Goal: Task Accomplishment & Management: Use online tool/utility

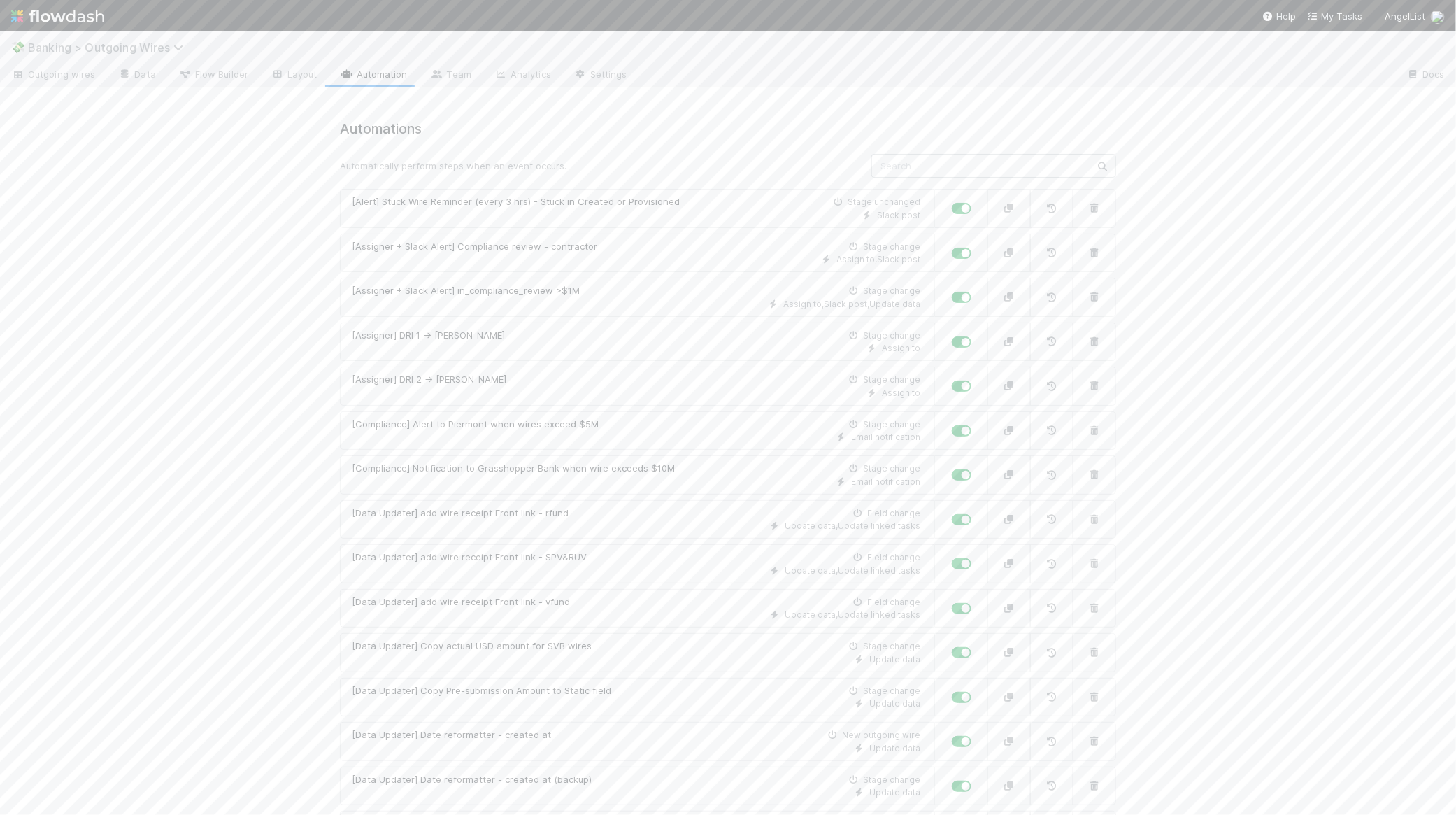
click at [91, 48] on span "Banking > Outgoing Wires" at bounding box center [109, 47] width 162 height 14
type input "tasks"
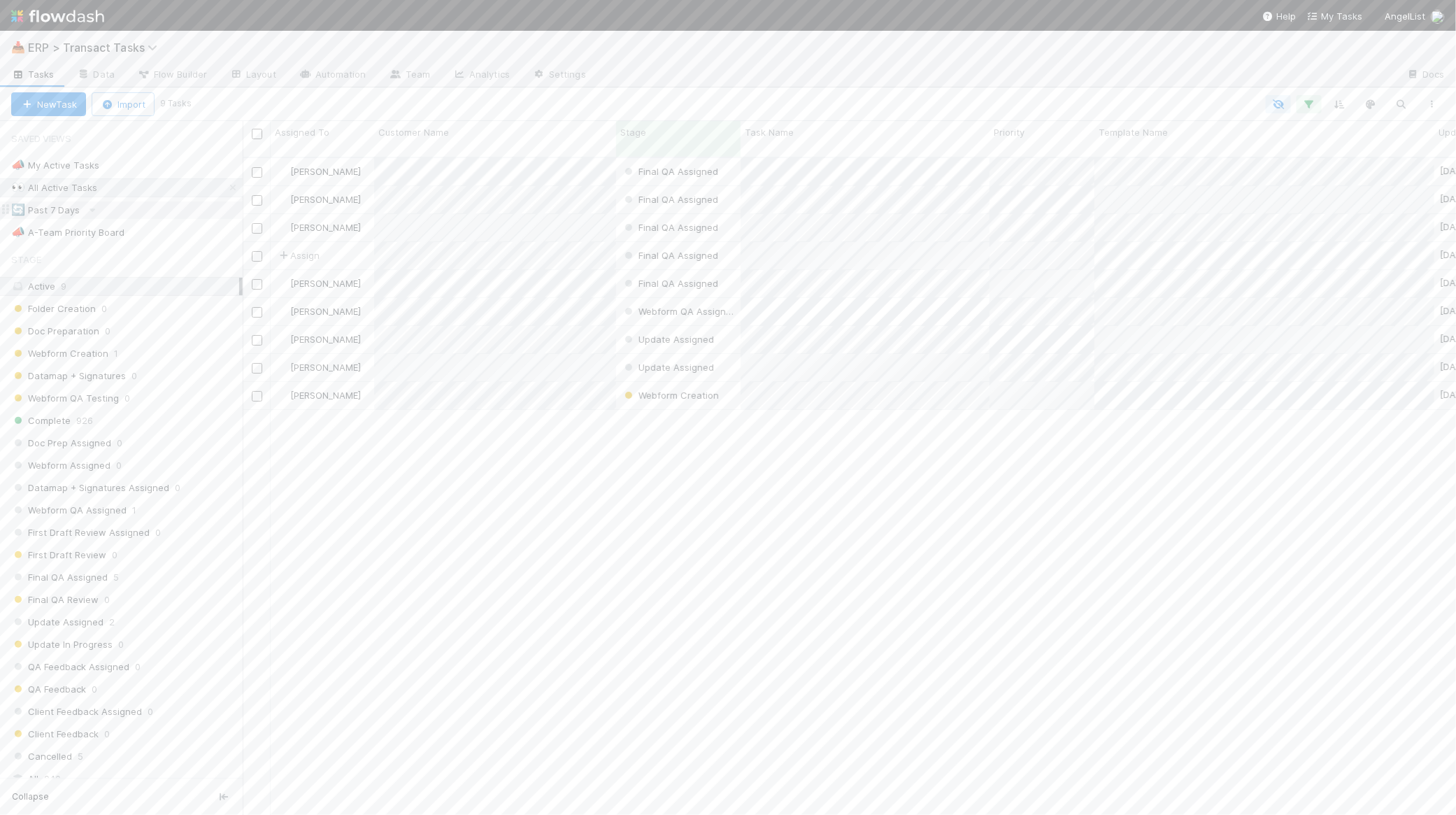
scroll to position [656, 1200]
click at [1380, 140] on button "Start Final QA Review" at bounding box center [1396, 142] width 113 height 24
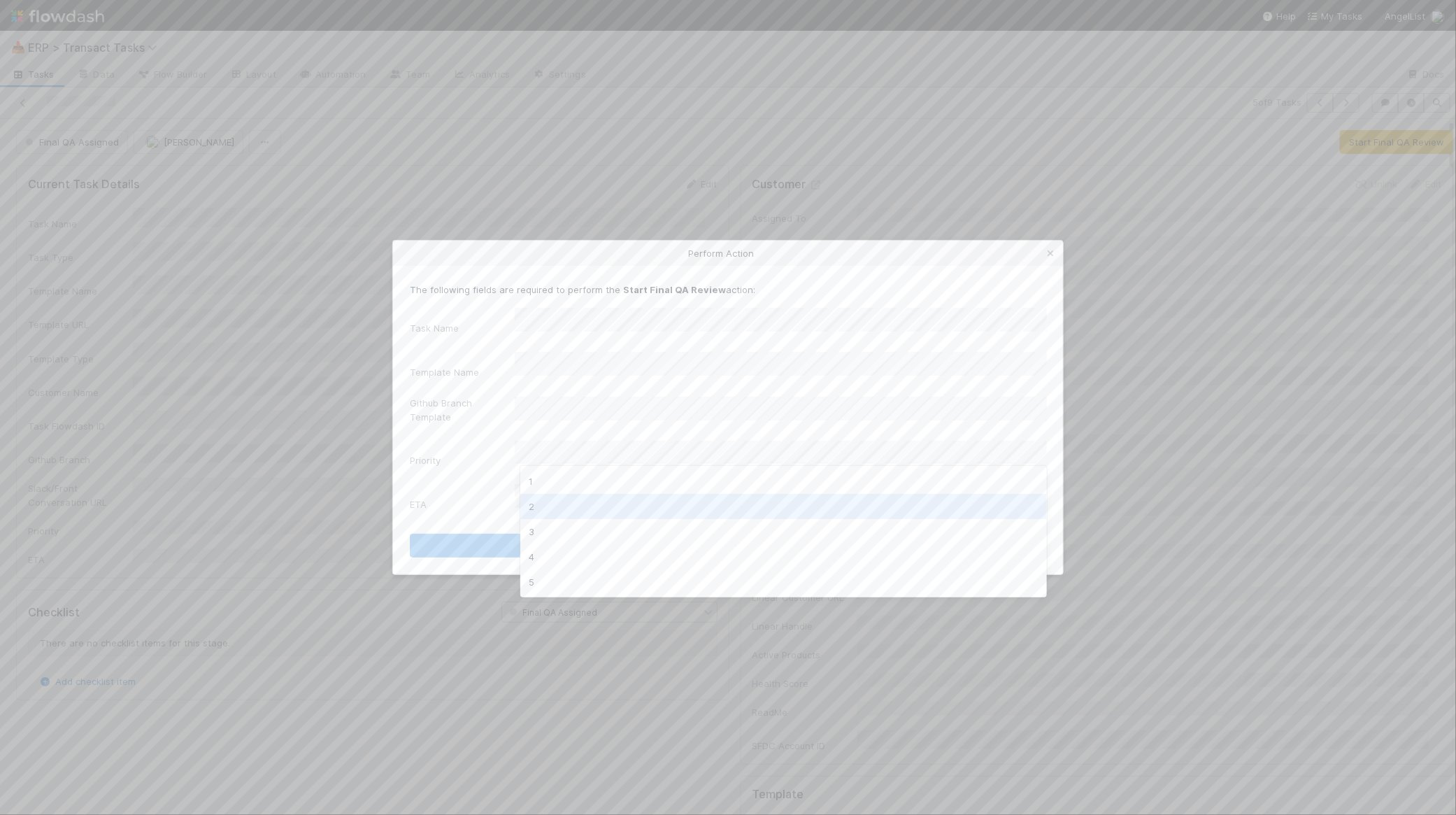
click at [656, 498] on div "2" at bounding box center [783, 506] width 526 height 25
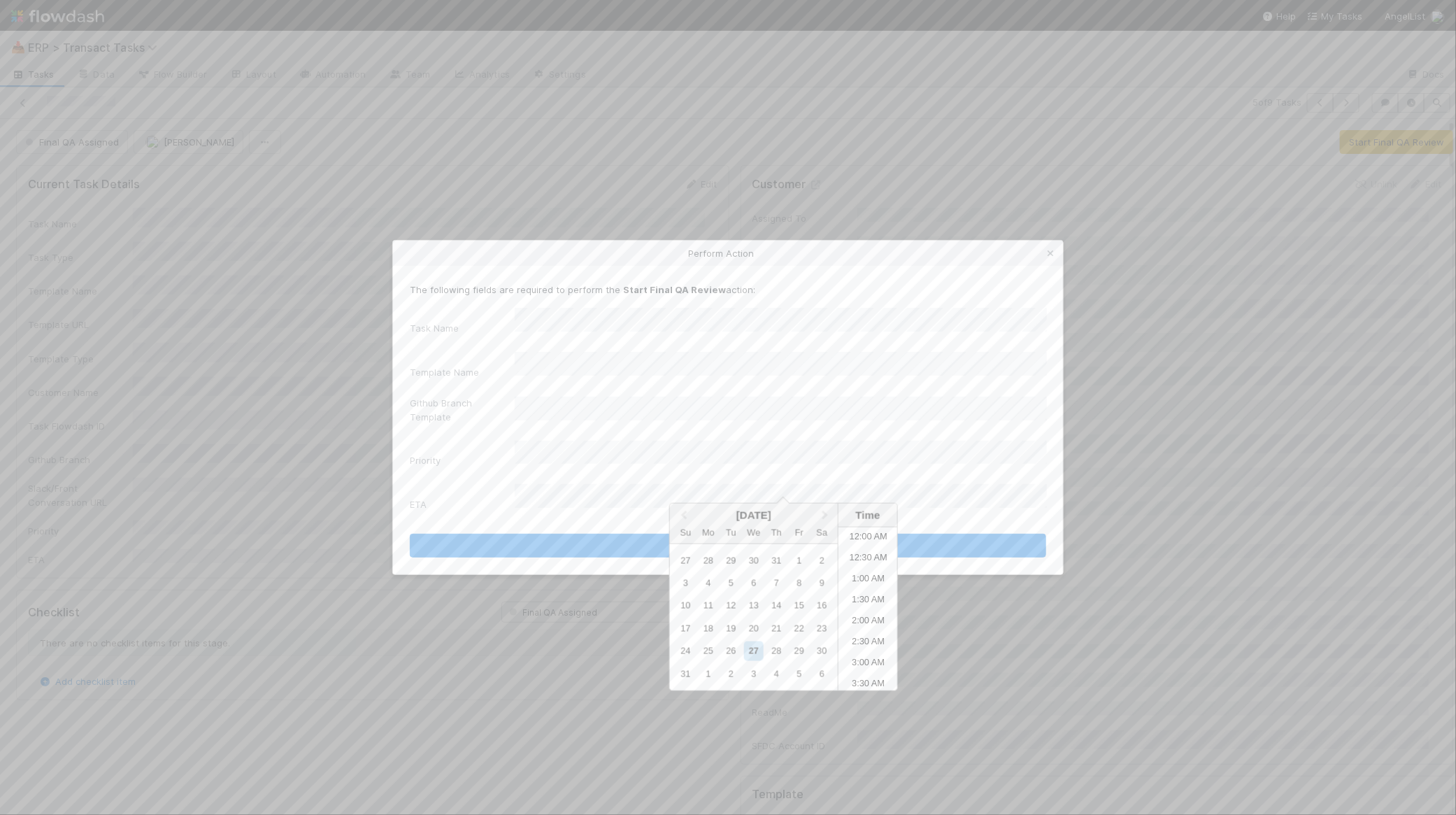
scroll to position [726, 0]
click at [775, 651] on div "28" at bounding box center [776, 651] width 19 height 19
click at [861, 645] on li "10:00 AM" at bounding box center [868, 646] width 59 height 21
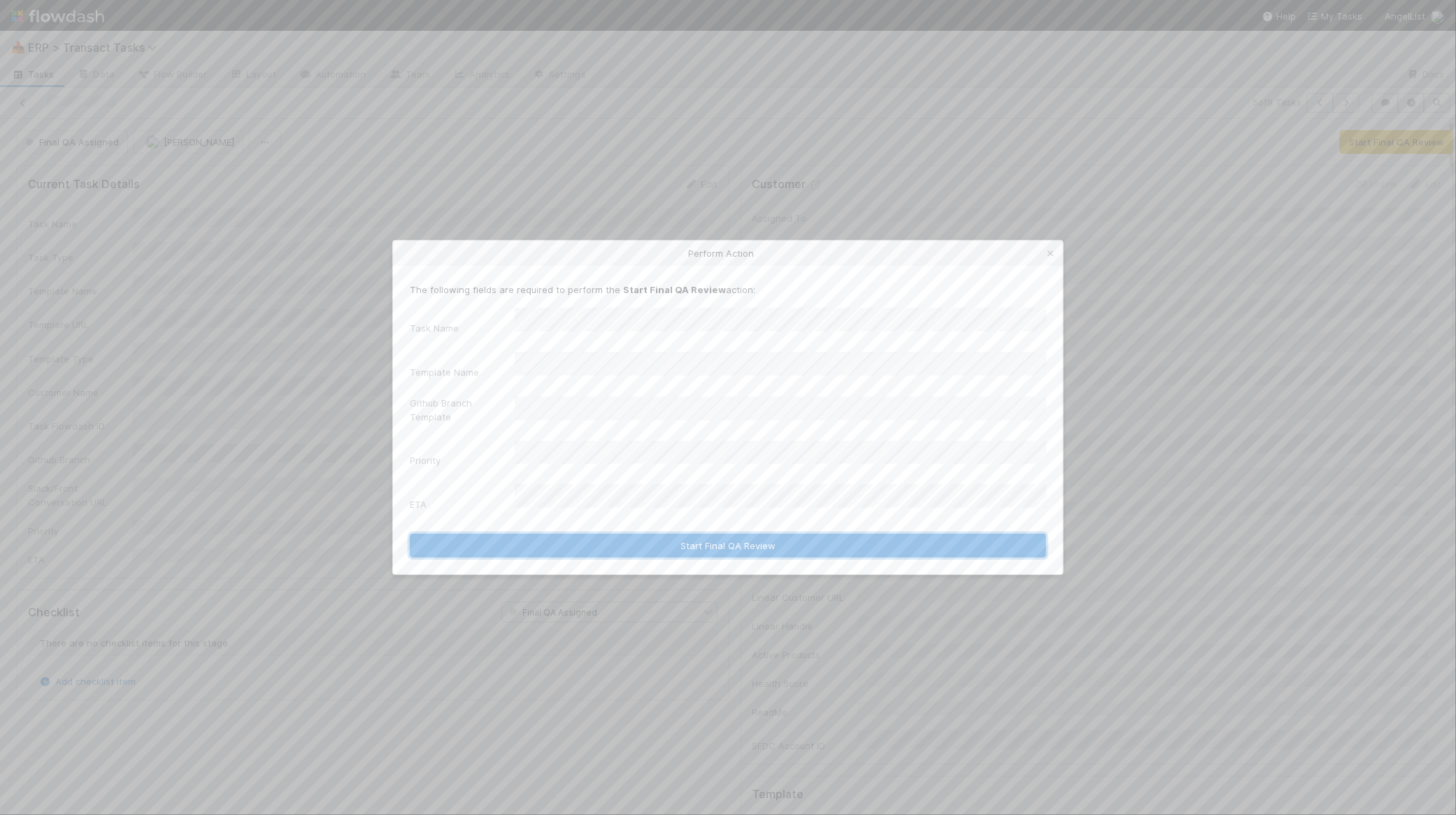
click at [672, 534] on button "Start Final QA Review" at bounding box center [728, 546] width 636 height 24
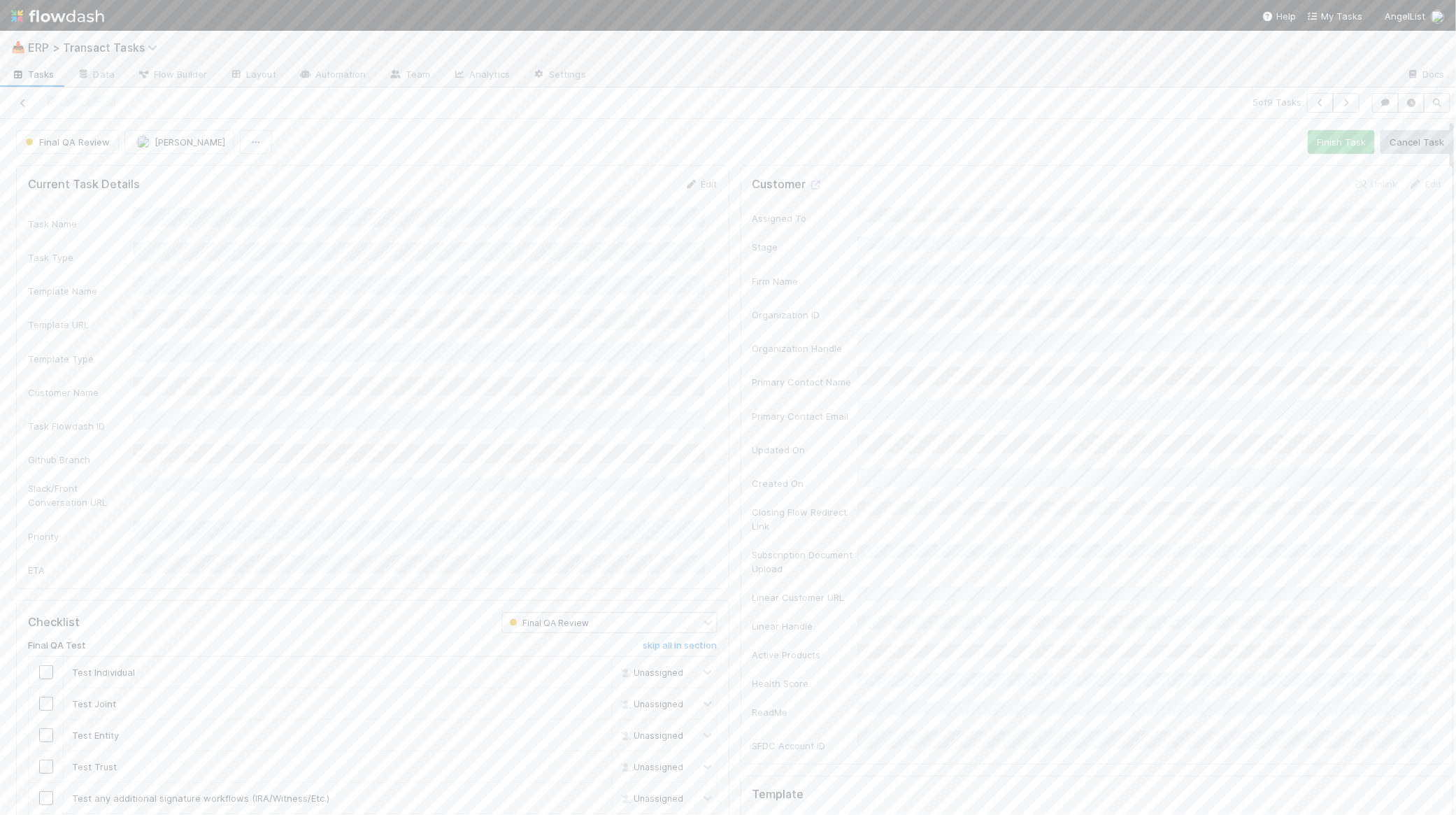
click at [44, 78] on span "Tasks" at bounding box center [33, 74] width 43 height 14
click at [308, 248] on span "Assign" at bounding box center [298, 255] width 43 height 14
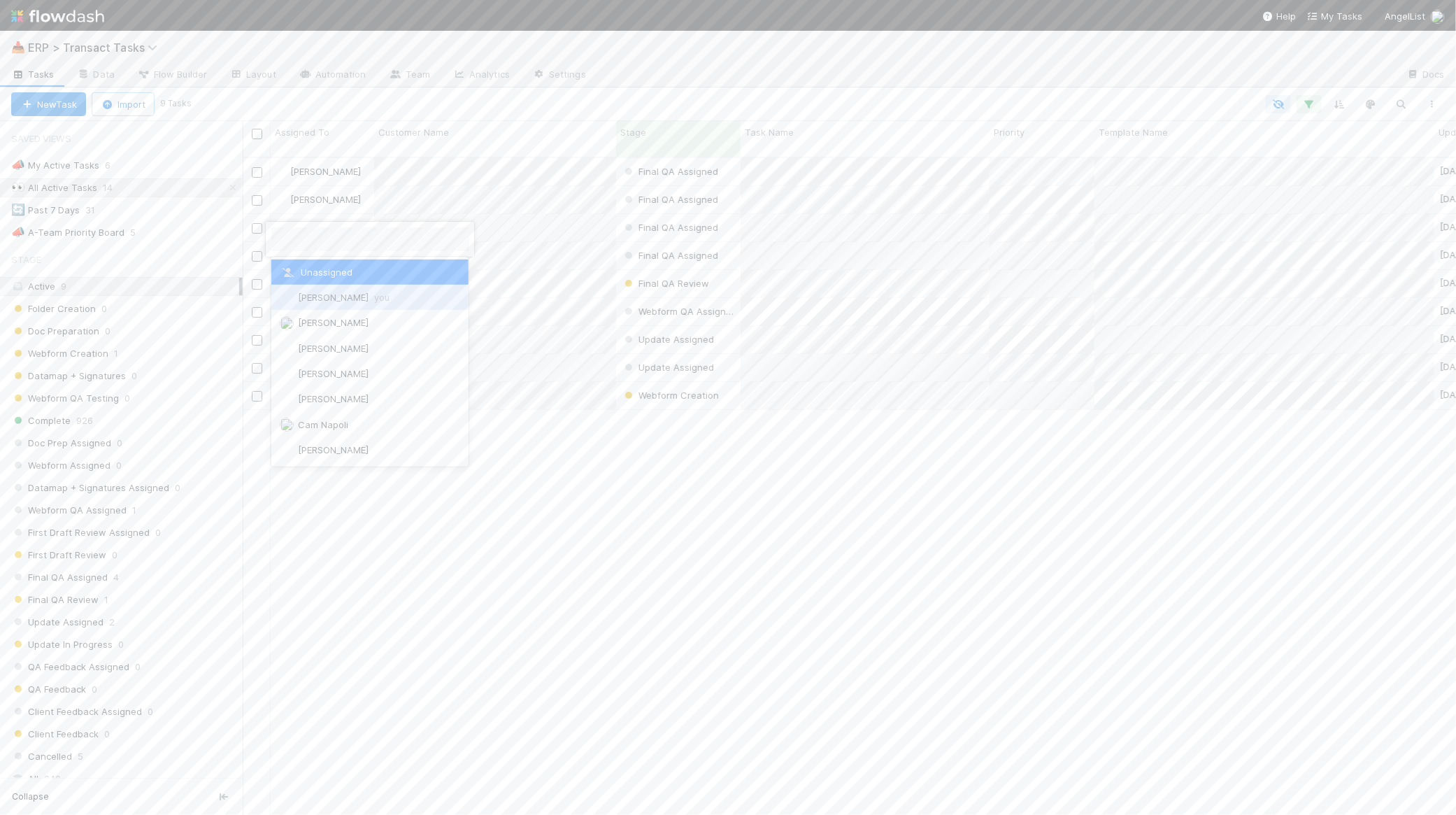
click at [321, 288] on div "[PERSON_NAME] you" at bounding box center [370, 297] width 198 height 25
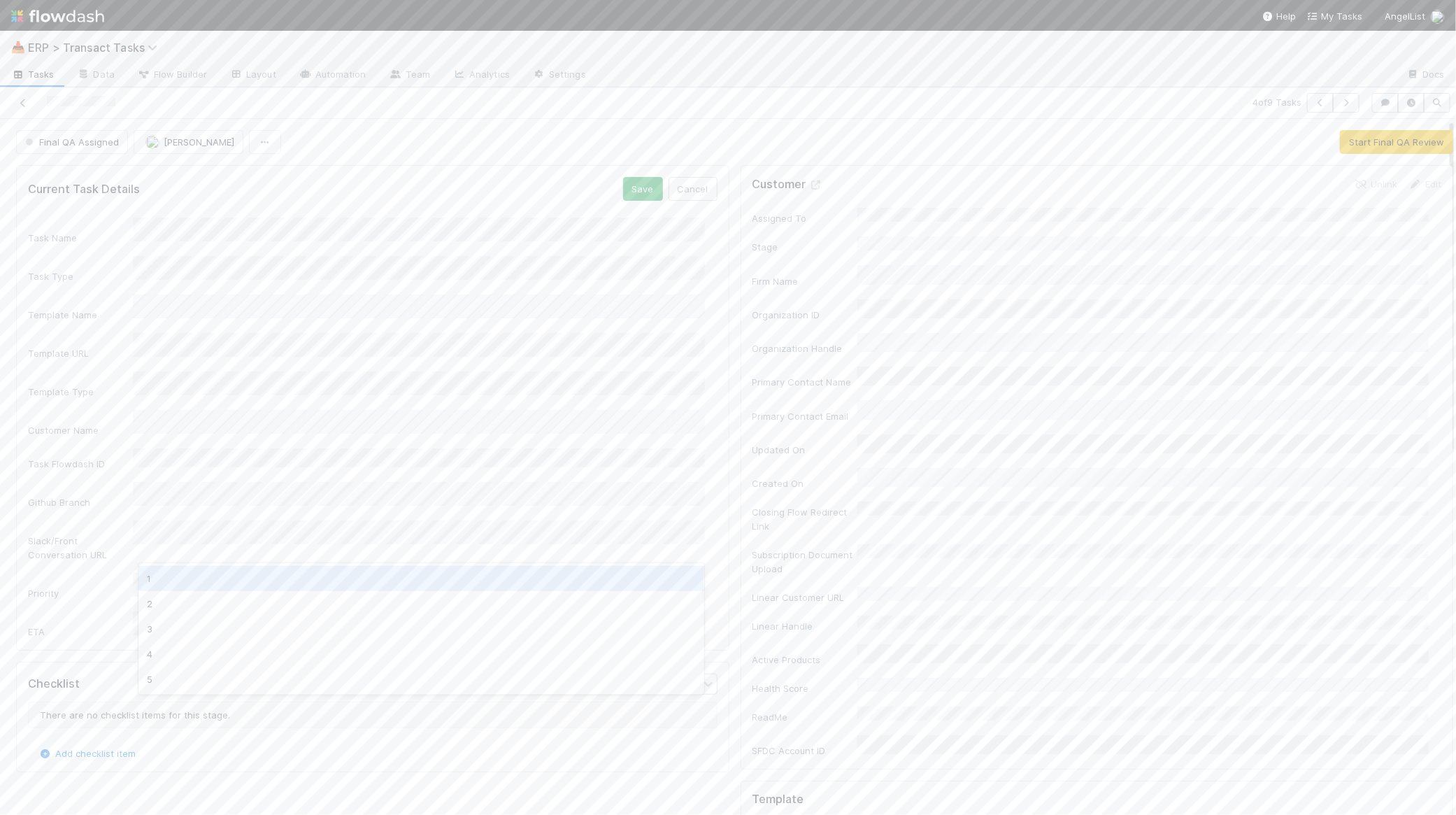
click at [250, 579] on div "1" at bounding box center [421, 578] width 567 height 25
click at [494, 776] on li "9:00 PM" at bounding box center [506, 773] width 59 height 21
click at [79, 482] on div "Github Branch" at bounding box center [373, 495] width 689 height 27
click at [626, 193] on button "Save" at bounding box center [643, 189] width 40 height 24
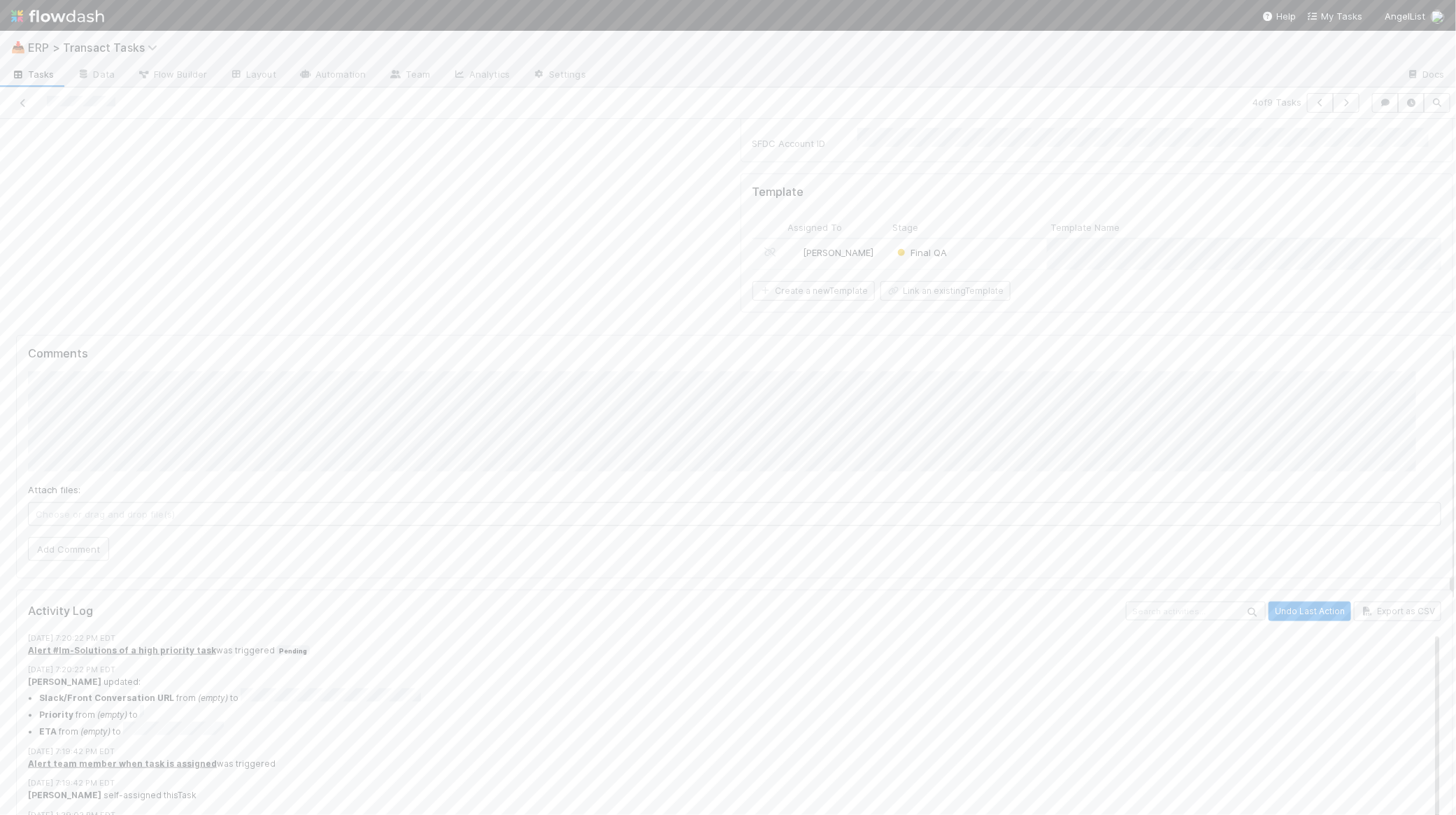
scroll to position [616, 0]
click at [992, 230] on div "Final QA" at bounding box center [967, 244] width 158 height 30
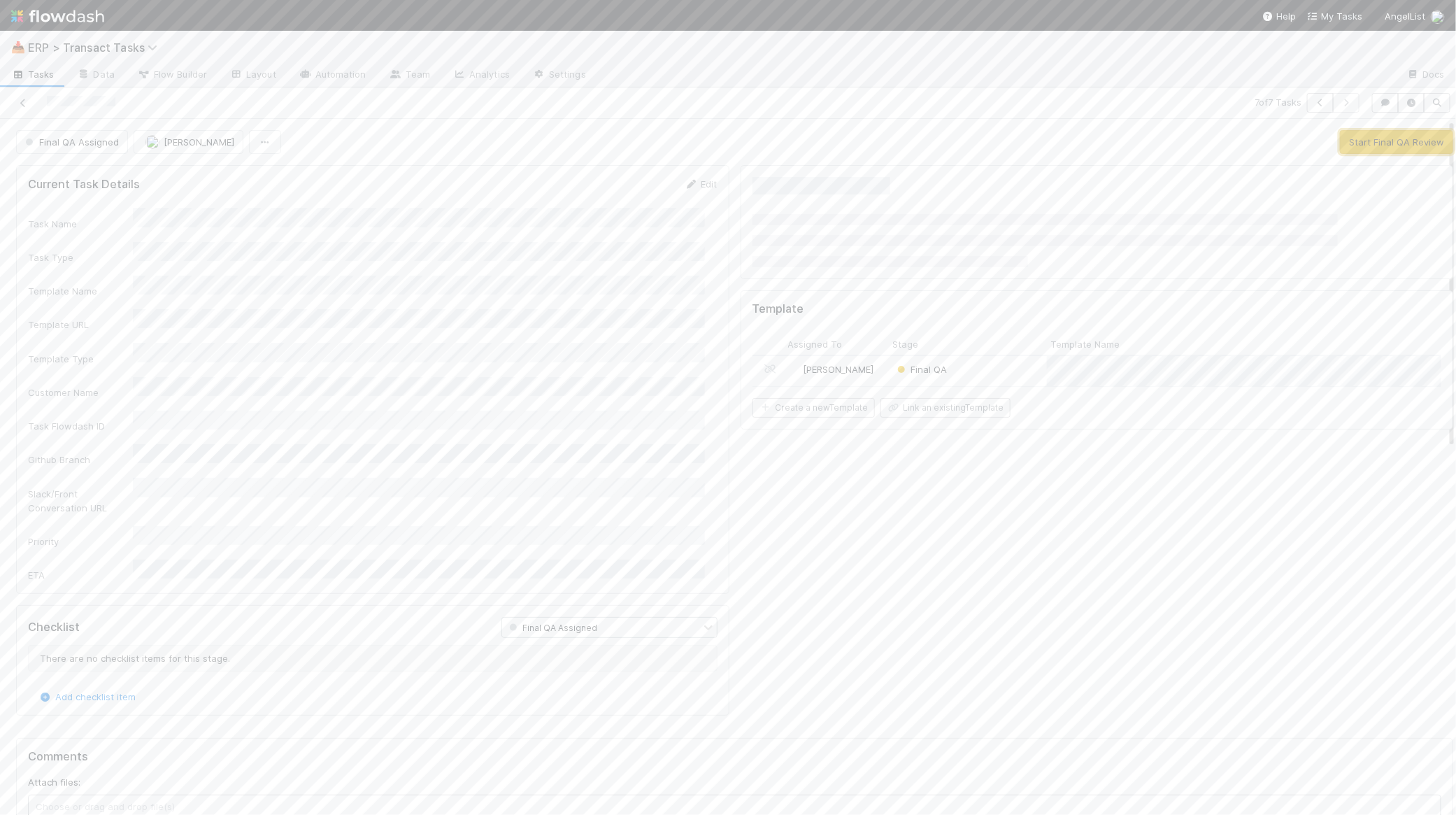
click at [1359, 141] on button "Start Final QA Review" at bounding box center [1396, 142] width 113 height 24
click at [977, 563] on div "Final QA" at bounding box center [967, 578] width 158 height 30
